Goal: Book appointment/travel/reservation

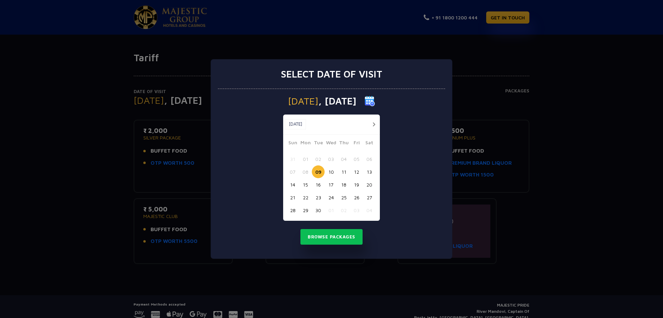
click at [372, 122] on button "button" at bounding box center [374, 124] width 9 height 9
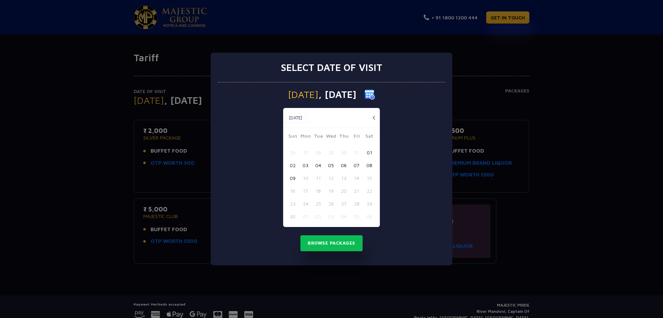
click at [320, 165] on button "04" at bounding box center [318, 165] width 13 height 13
click at [339, 244] on button "Browse Packages" at bounding box center [332, 243] width 62 height 16
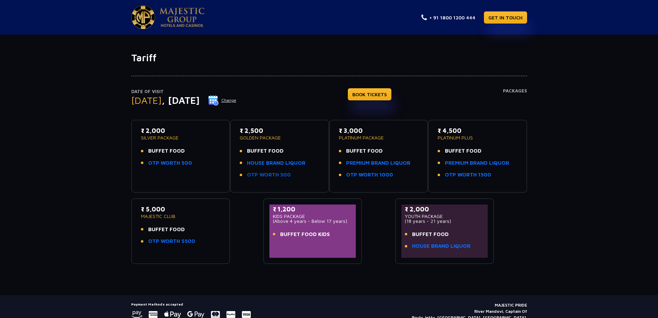
click at [280, 176] on link "OTP WORTH 500" at bounding box center [269, 175] width 44 height 8
click at [261, 153] on span "BUFFET FOOD" at bounding box center [265, 151] width 37 height 8
click at [261, 149] on span "BUFFET FOOD" at bounding box center [265, 151] width 37 height 8
click at [265, 160] on link "HOUSE BRAND LIQUOR" at bounding box center [276, 163] width 58 height 8
click at [269, 163] on link "HOUSE BRAND LIQUOR" at bounding box center [276, 163] width 58 height 8
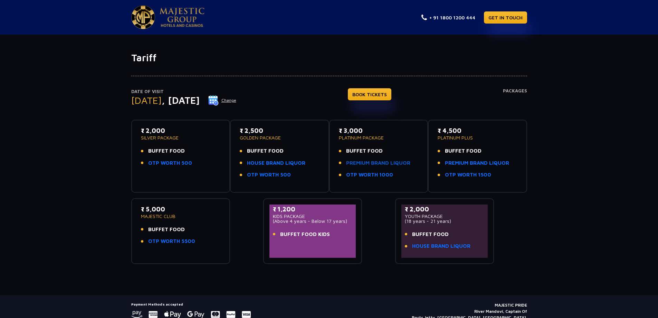
click at [368, 161] on link "PREMIUM BRAND LIQUOR" at bounding box center [378, 163] width 64 height 8
drag, startPoint x: 443, startPoint y: 130, endPoint x: 468, endPoint y: 130, distance: 25.2
click at [468, 130] on p "₹ 4,500" at bounding box center [478, 130] width 80 height 9
